Goal: Information Seeking & Learning: Learn about a topic

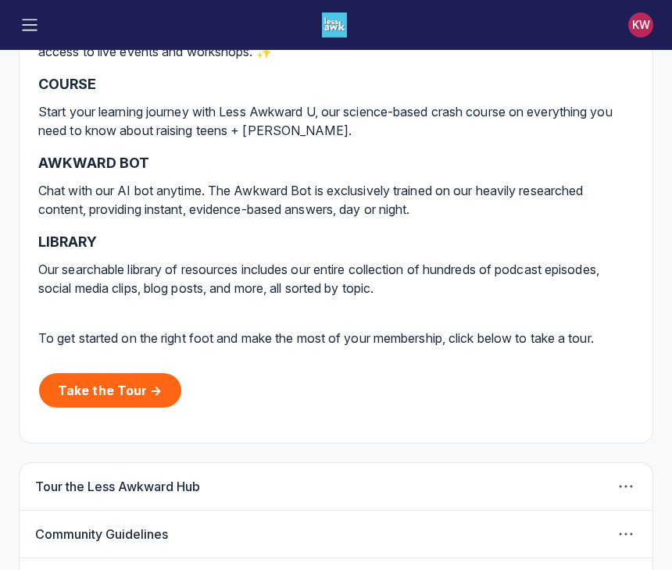
scroll to position [498, 0]
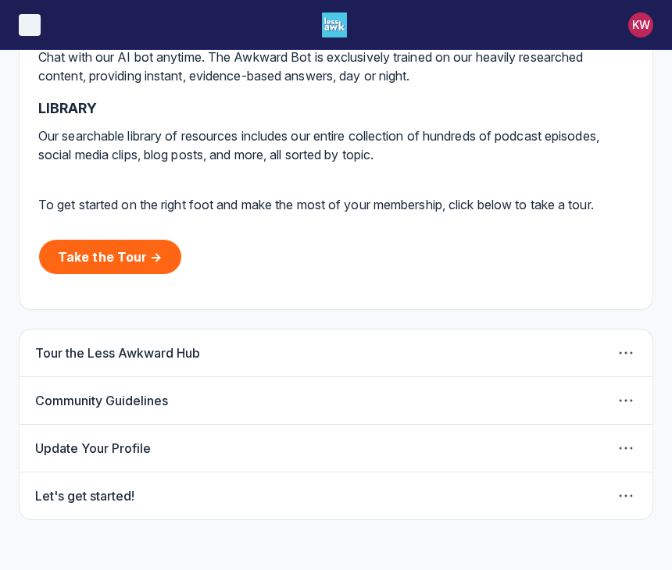
click at [36, 26] on icon "Toggle menu" at bounding box center [30, 25] width 16 height 16
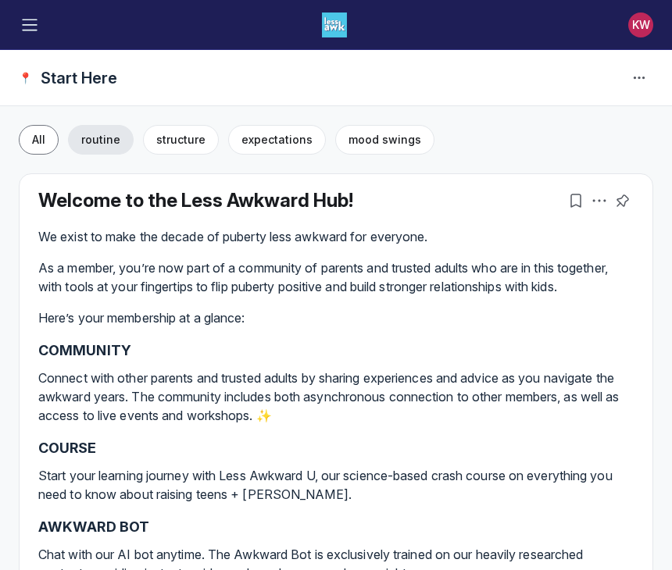
click at [102, 139] on span "routine" at bounding box center [100, 139] width 39 height 13
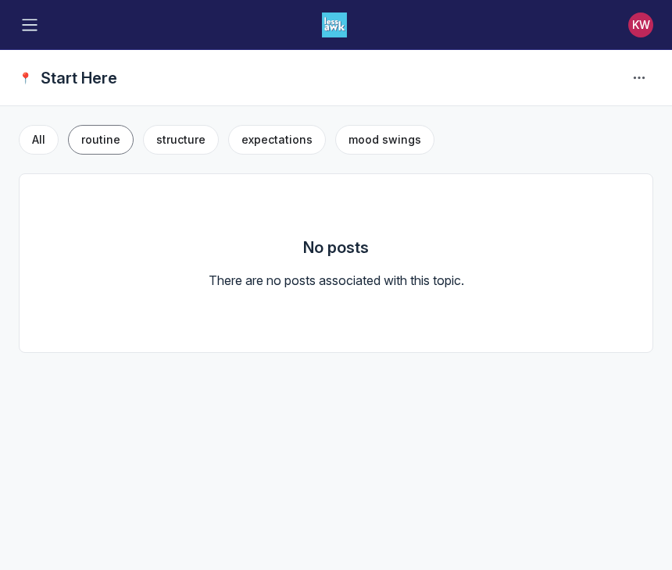
click at [48, 134] on button "All" at bounding box center [39, 140] width 40 height 30
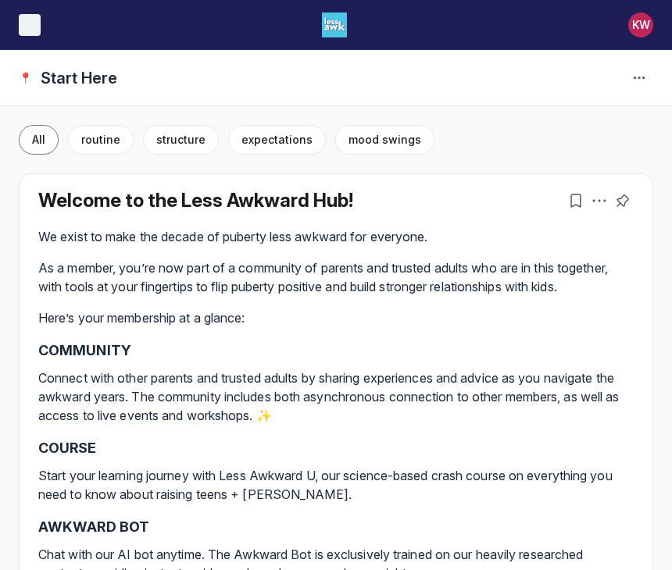
click at [32, 27] on icon "Toggle menu" at bounding box center [30, 25] width 16 height 16
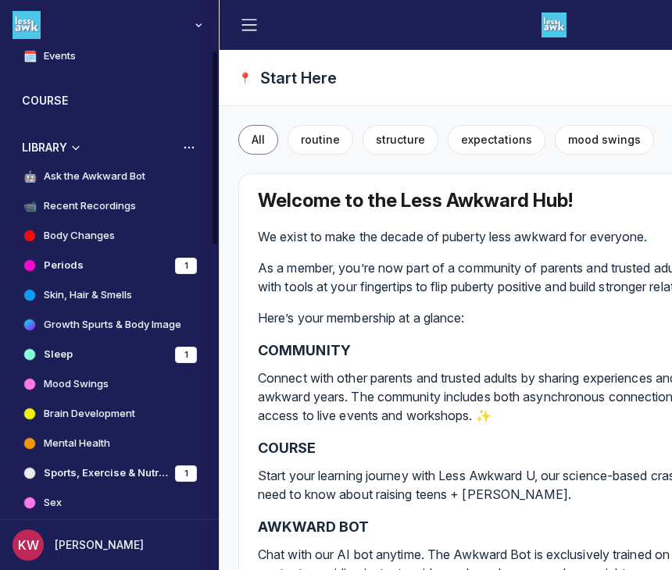
scroll to position [491, 0]
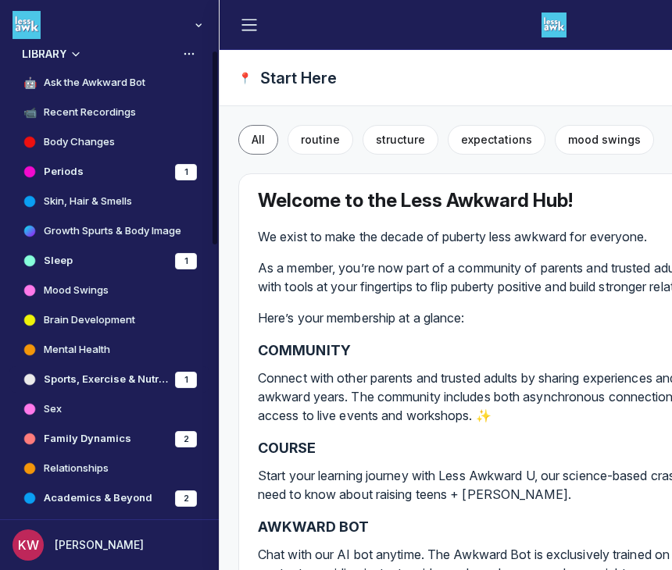
click at [96, 379] on h4 "Sports, Exercise & Nutrition" at bounding box center [106, 380] width 125 height 16
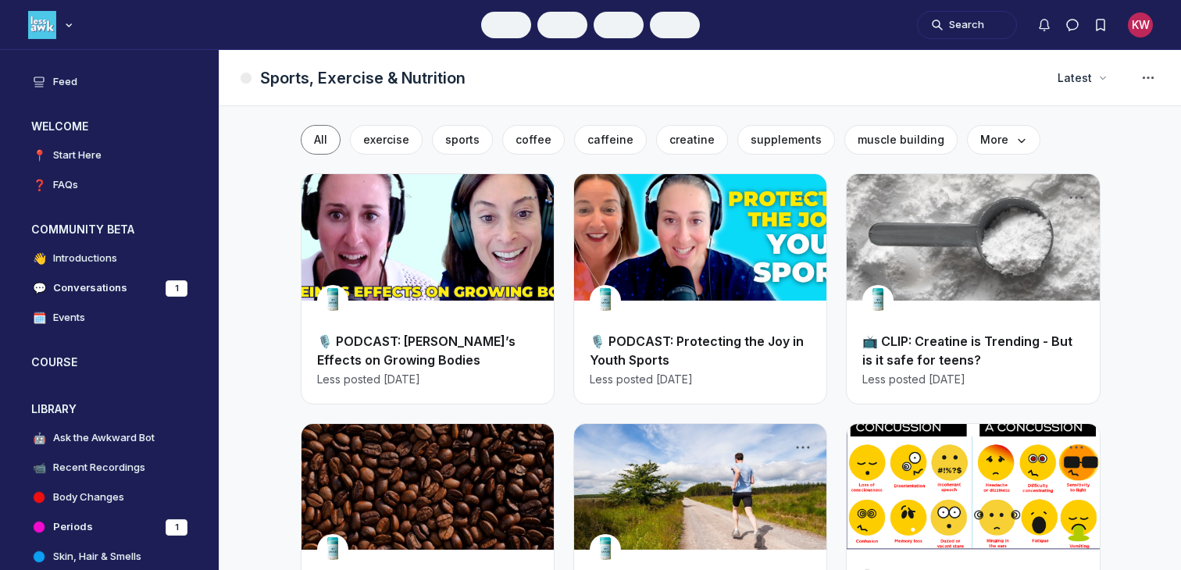
scroll to position [4318, 2991]
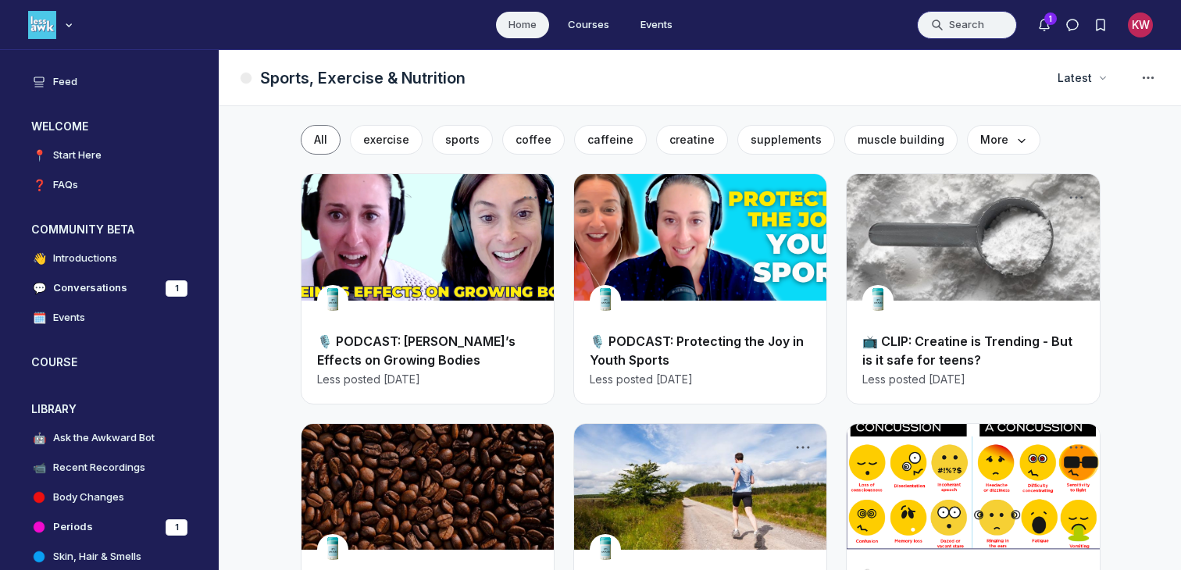
click at [671, 20] on button "Search" at bounding box center [967, 25] width 100 height 28
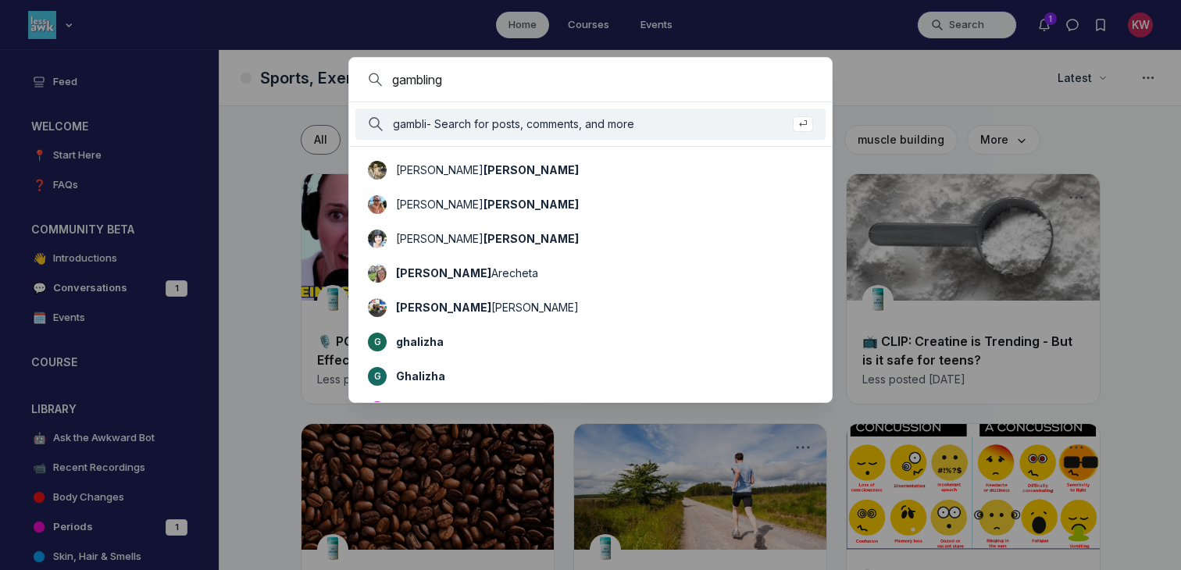
type input "gambling"
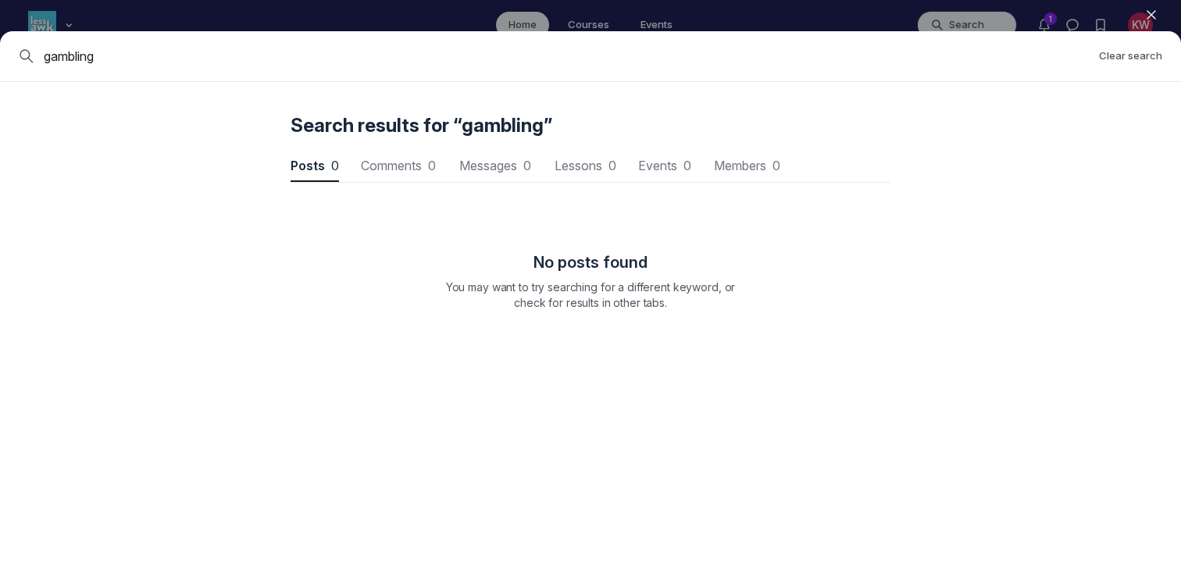
scroll to position [2114, 4707]
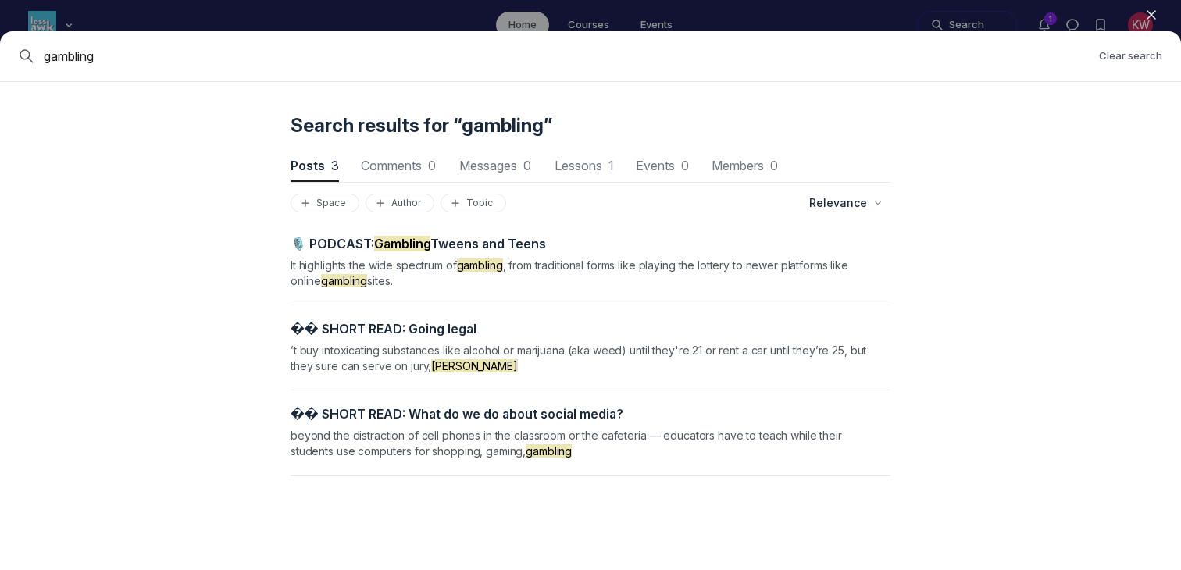
click at [404, 234] on div "🎙️ PODCAST: Gambling Tweens and Teens It highlights the wide spectrum of gambli…" at bounding box center [591, 355] width 600 height 277
click at [398, 252] on div "🎙️ PODCAST: Gambling Tweens and Teens It highlights the wide spectrum of gambli…" at bounding box center [581, 262] width 581 height 53
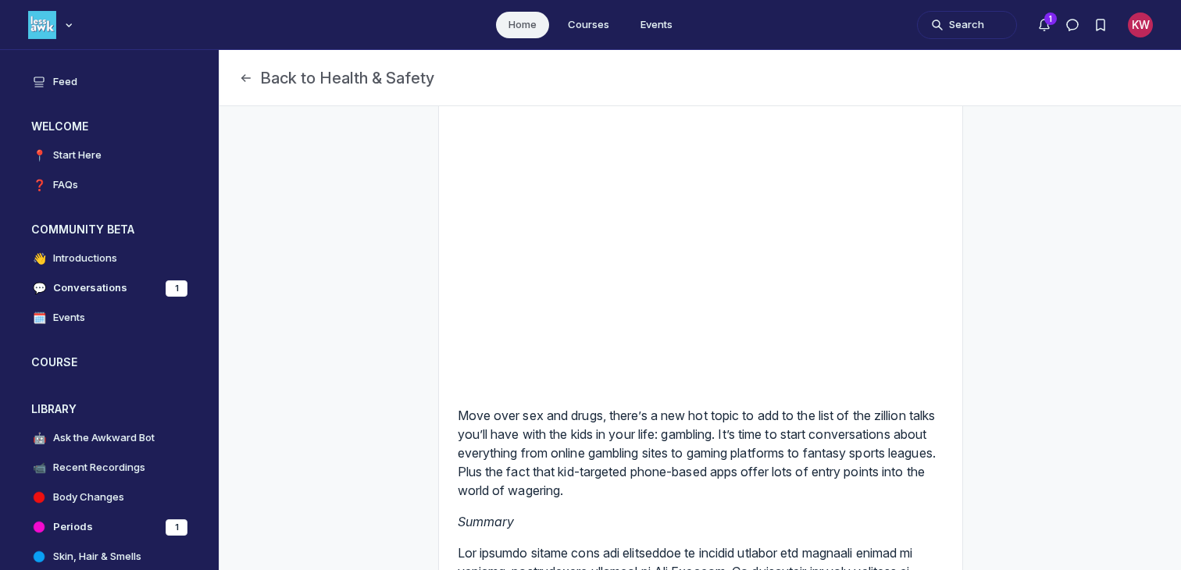
scroll to position [23, 0]
